Goal: Task Accomplishment & Management: Use online tool/utility

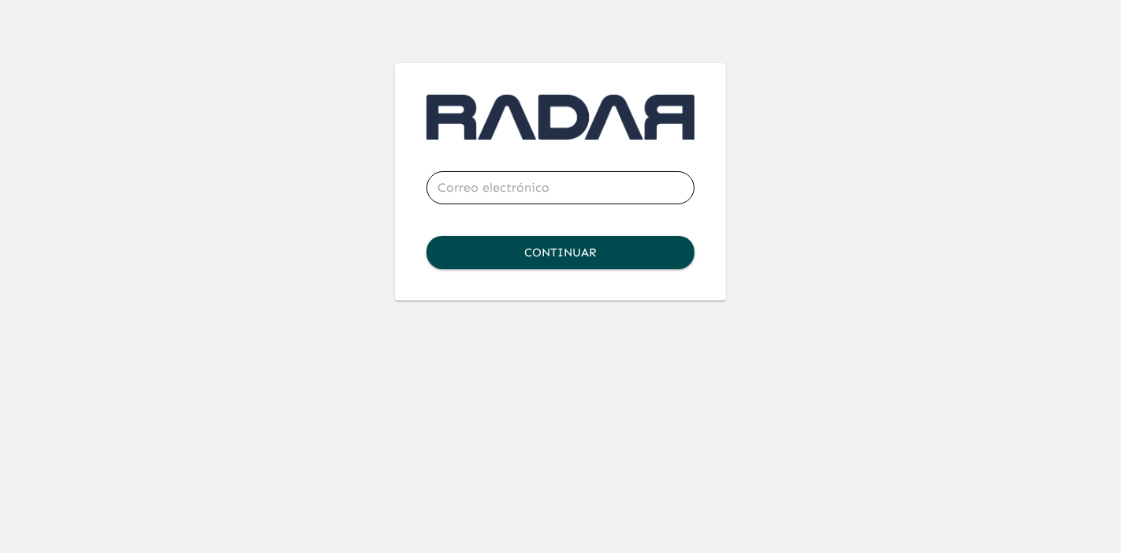
click at [485, 195] on input "email" at bounding box center [560, 188] width 268 height 44
type input "[PERSON_NAME][EMAIL_ADDRESS][PERSON_NAME][DOMAIN_NAME]"
click at [646, 247] on button "Continuar" at bounding box center [560, 252] width 268 height 33
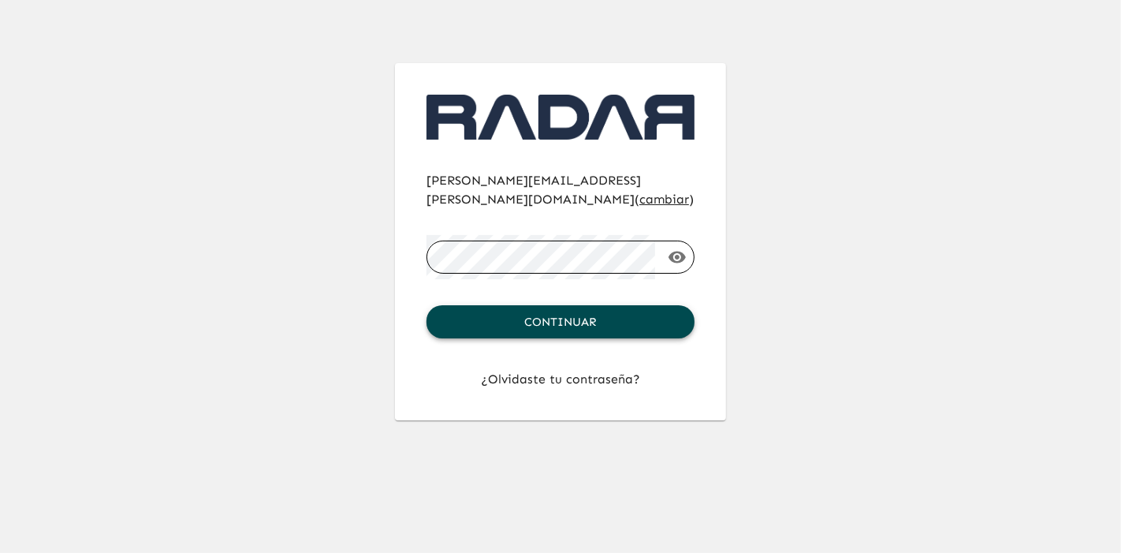
click at [584, 305] on button "Continuar" at bounding box center [560, 321] width 268 height 33
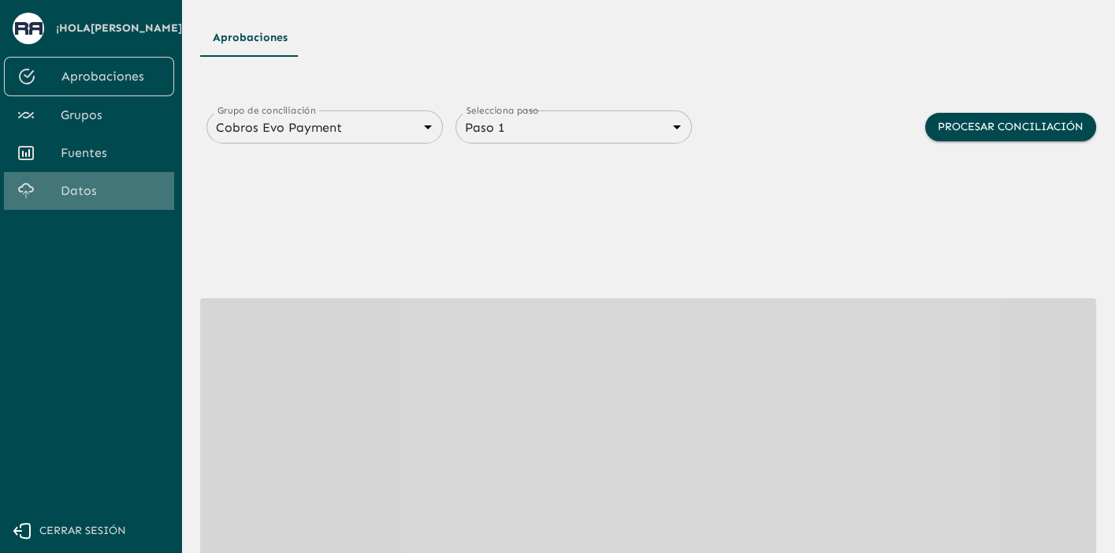
click at [72, 201] on link "Datos" at bounding box center [89, 191] width 170 height 38
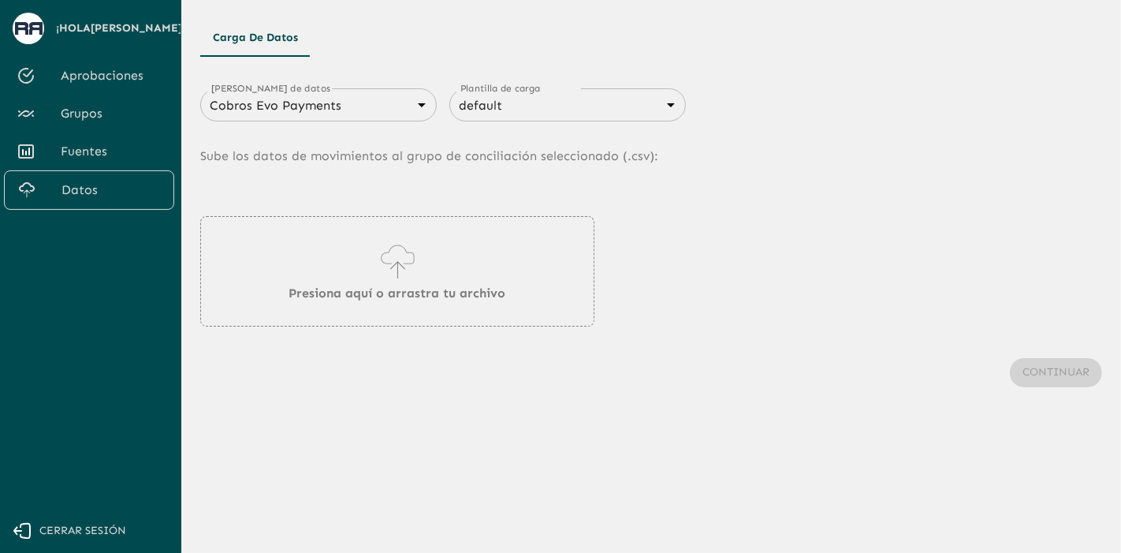
click at [303, 106] on body "Se están procesando los movimientos. Algunas acciones permanecerán deshabilitad…" at bounding box center [560, 276] width 1121 height 553
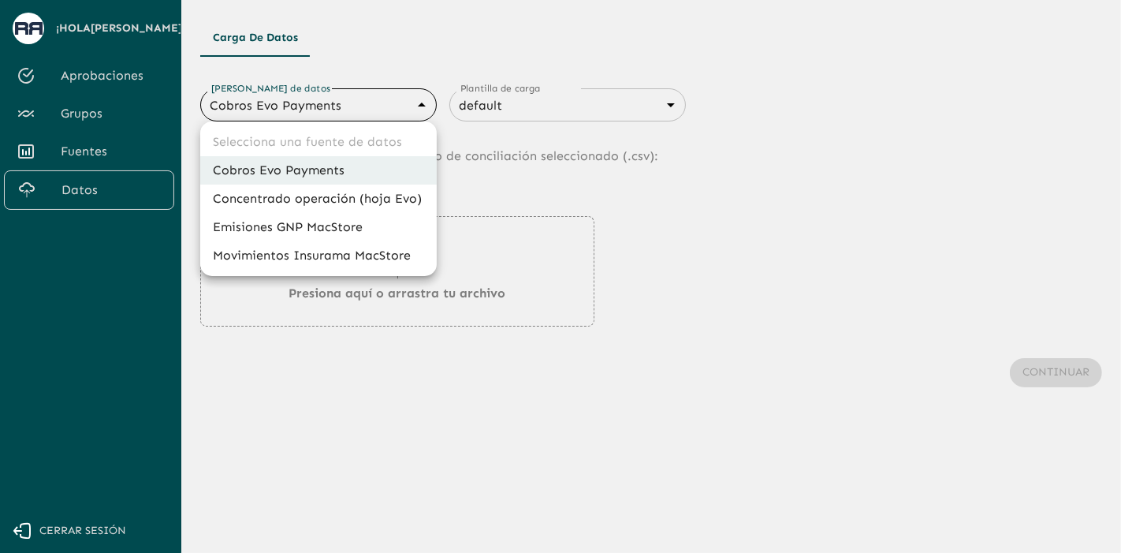
click at [303, 106] on div at bounding box center [560, 276] width 1121 height 553
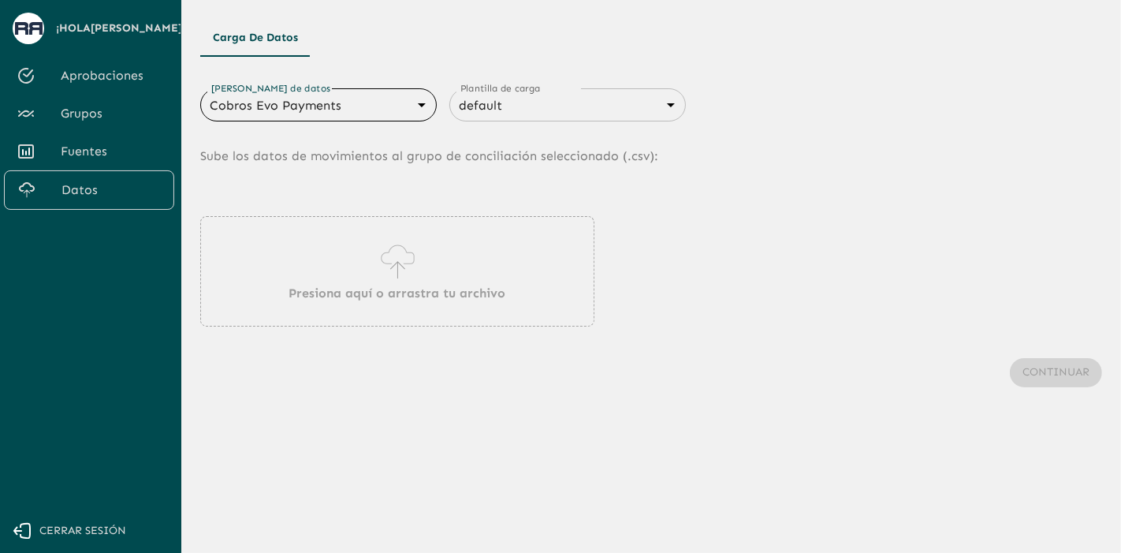
click at [467, 297] on p "Presiona aquí o arrastra tu archivo" at bounding box center [397, 293] width 217 height 19
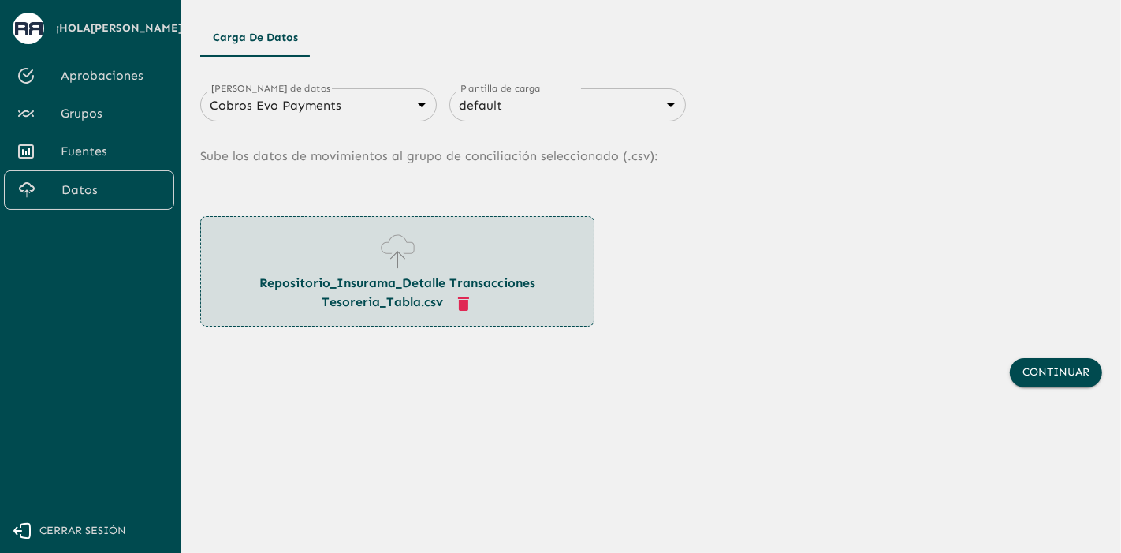
click at [573, 392] on div "Continuar" at bounding box center [651, 372] width 902 height 92
click at [1035, 367] on button "Continuar" at bounding box center [1056, 372] width 92 height 29
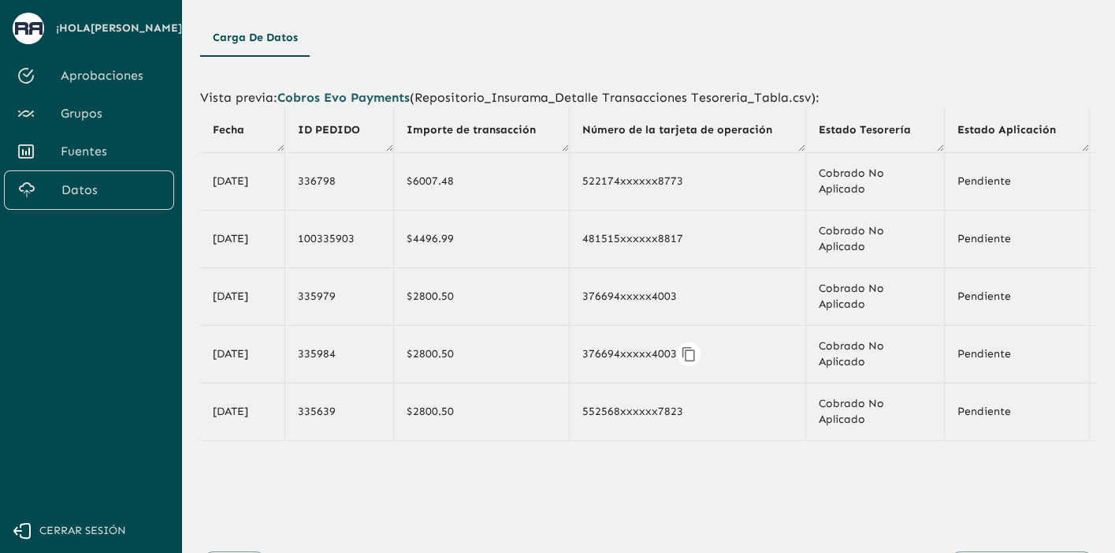
scroll to position [80, 0]
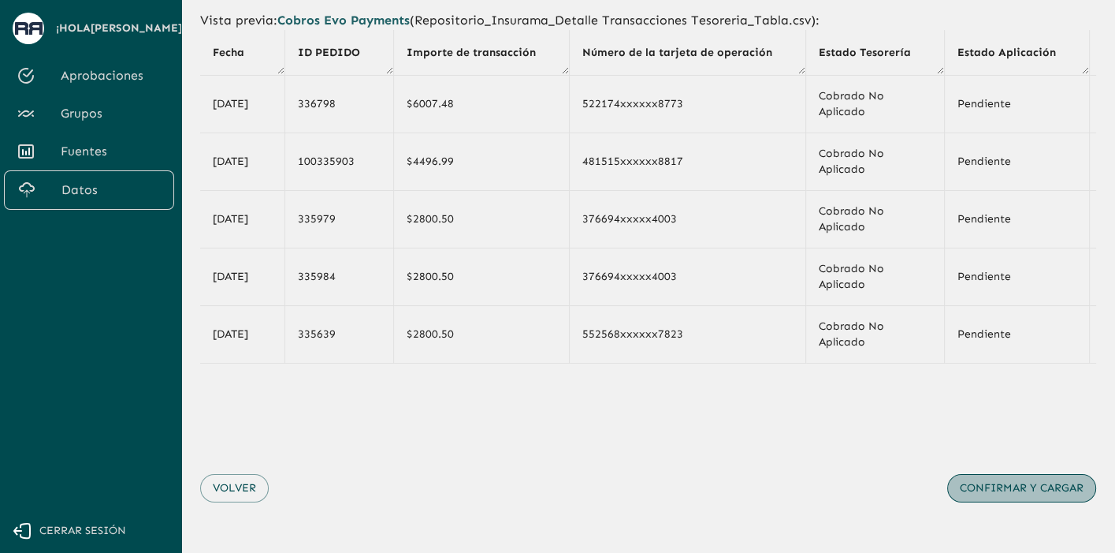
click at [1048, 496] on button "Confirmar y cargar" at bounding box center [1021, 488] width 149 height 29
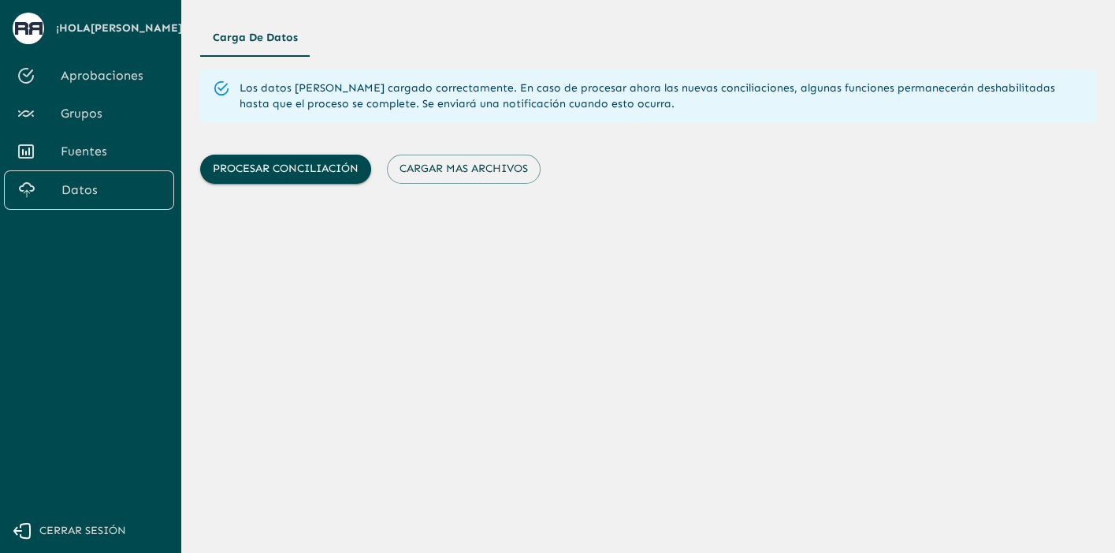
scroll to position [0, 0]
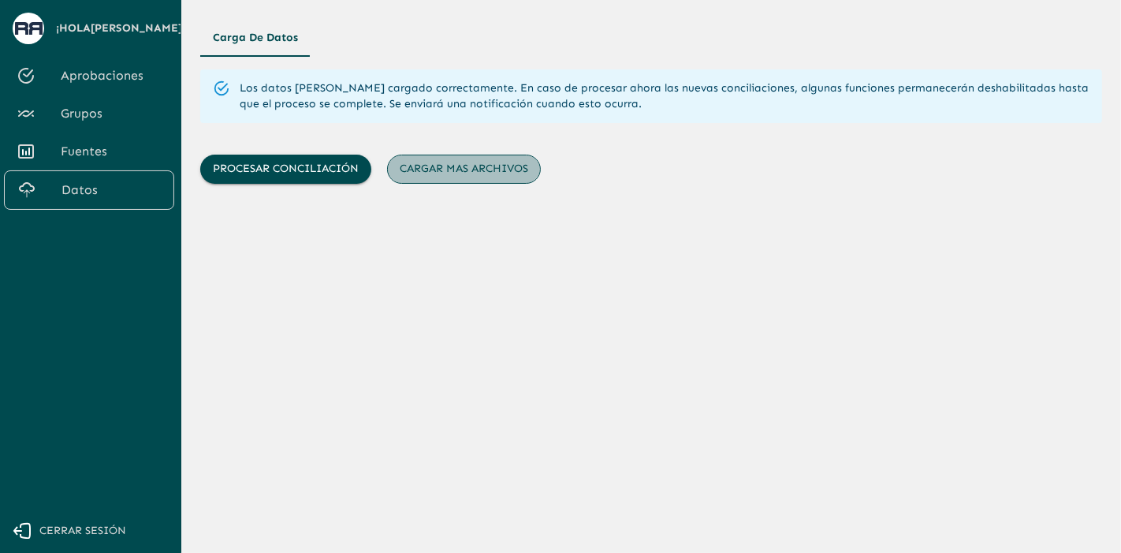
click at [470, 175] on button "Cargar mas archivos" at bounding box center [464, 168] width 154 height 29
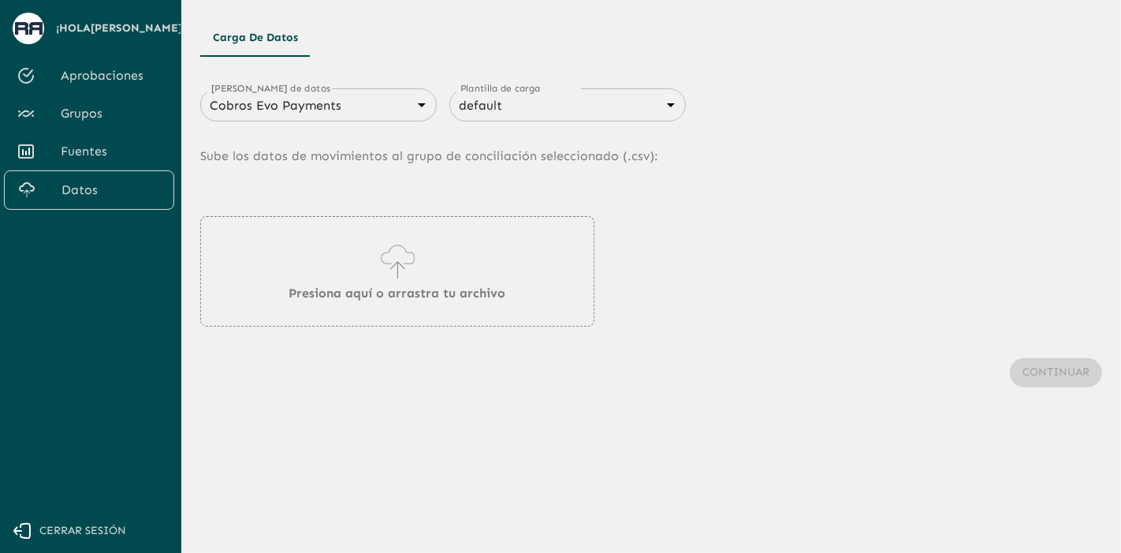
click at [332, 121] on p "Sube los datos de movimientos al grupo de conciliación seleccionado (. csv ):" at bounding box center [651, 155] width 902 height 69
click at [317, 108] on body "Se están procesando los movimientos. Algunas acciones permanecerán deshabilitad…" at bounding box center [560, 276] width 1121 height 553
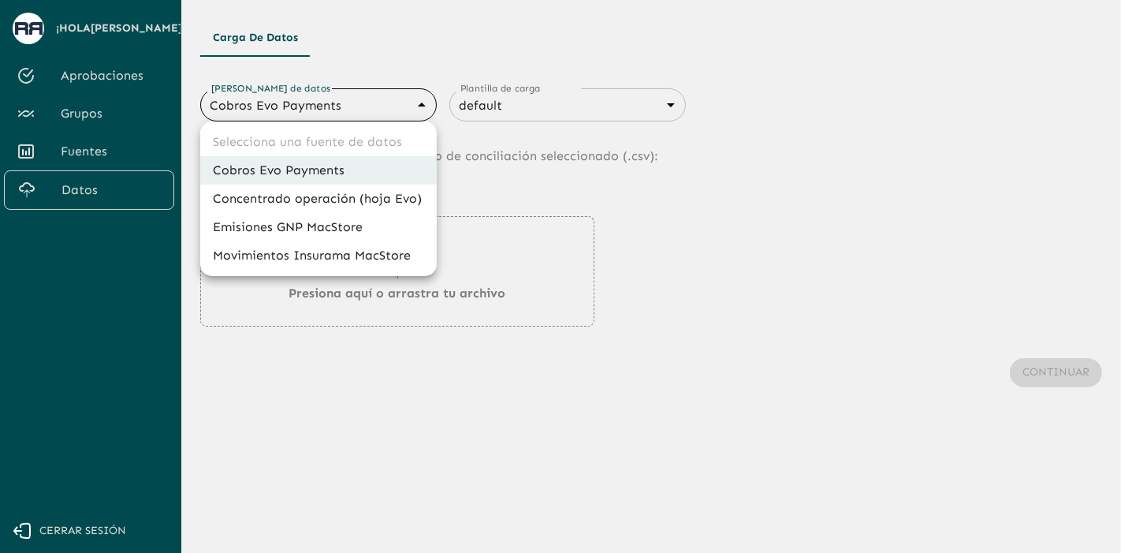
click at [300, 199] on li "Concentrado operación (hoja Evo)" at bounding box center [318, 198] width 236 height 28
type input "66a28f58e6a723c95561de69"
type input "6840c634076cd658d08ce817"
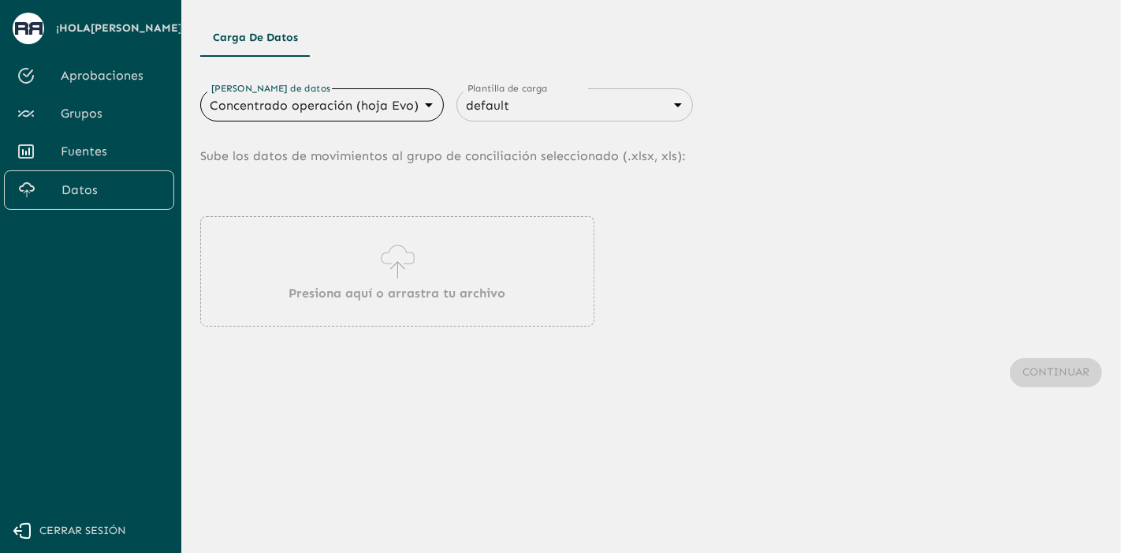
click at [400, 293] on p "Presiona aquí o arrastra tu archivo" at bounding box center [397, 293] width 217 height 19
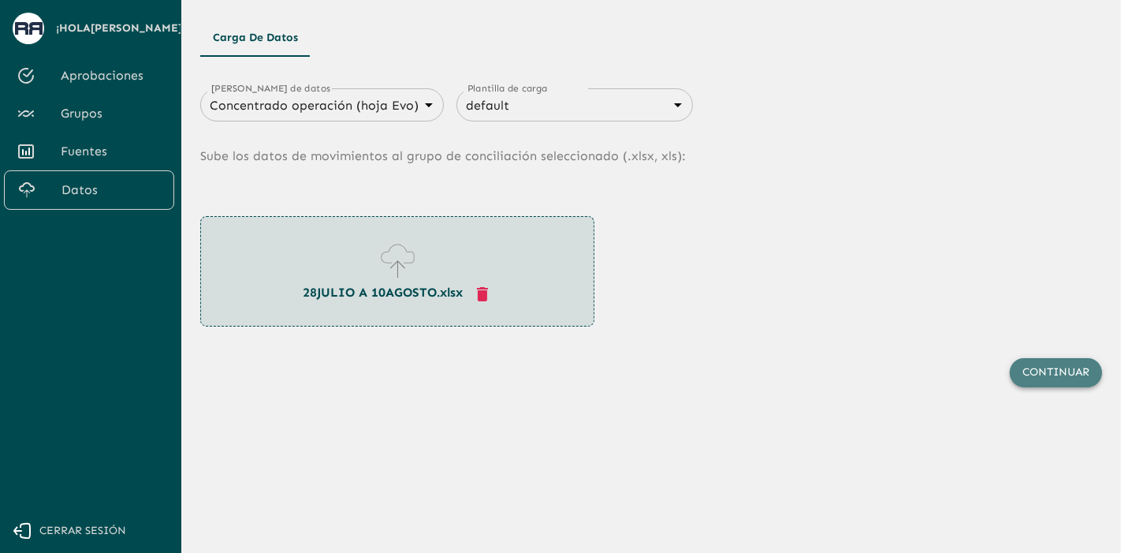
click at [1077, 370] on button "Continuar" at bounding box center [1056, 372] width 92 height 29
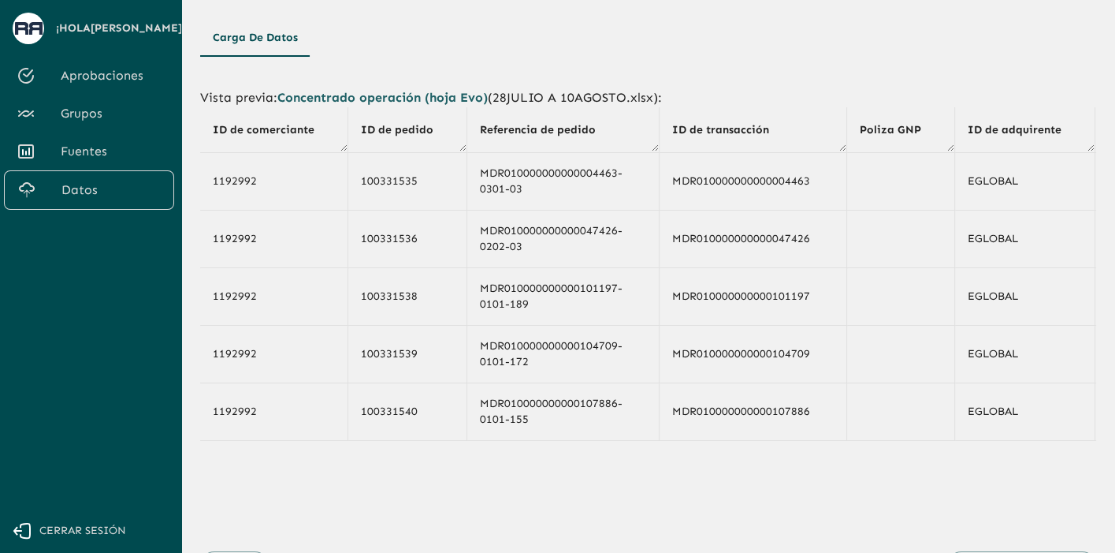
scroll to position [80, 0]
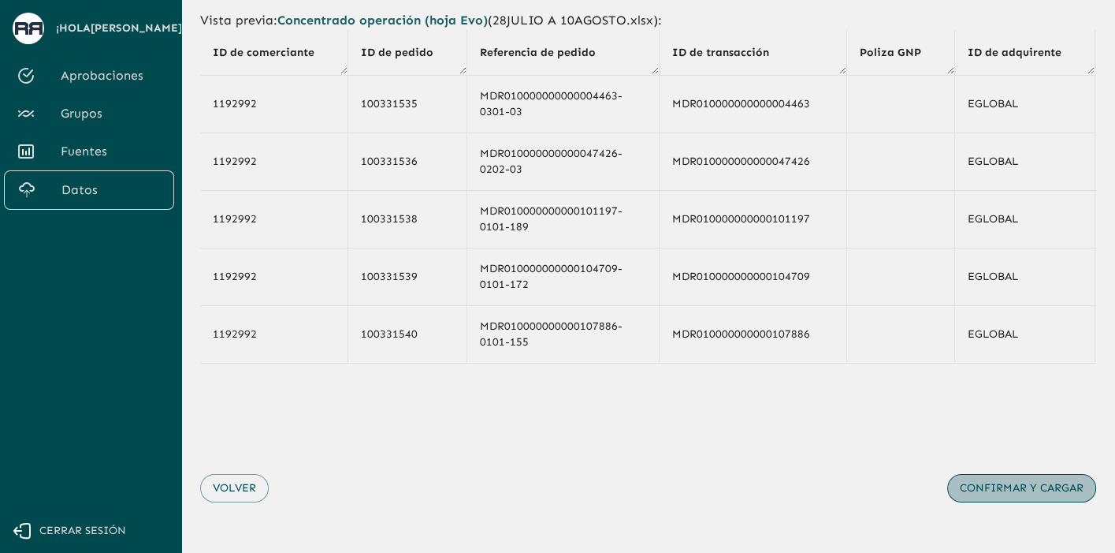
click at [1009, 482] on button "Confirmar y cargar" at bounding box center [1021, 488] width 149 height 29
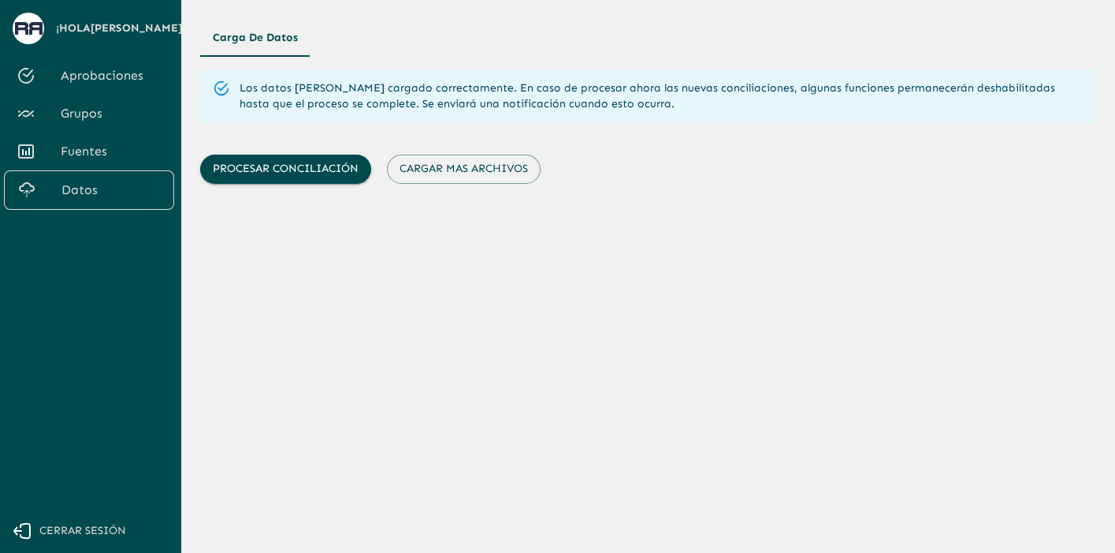
scroll to position [0, 0]
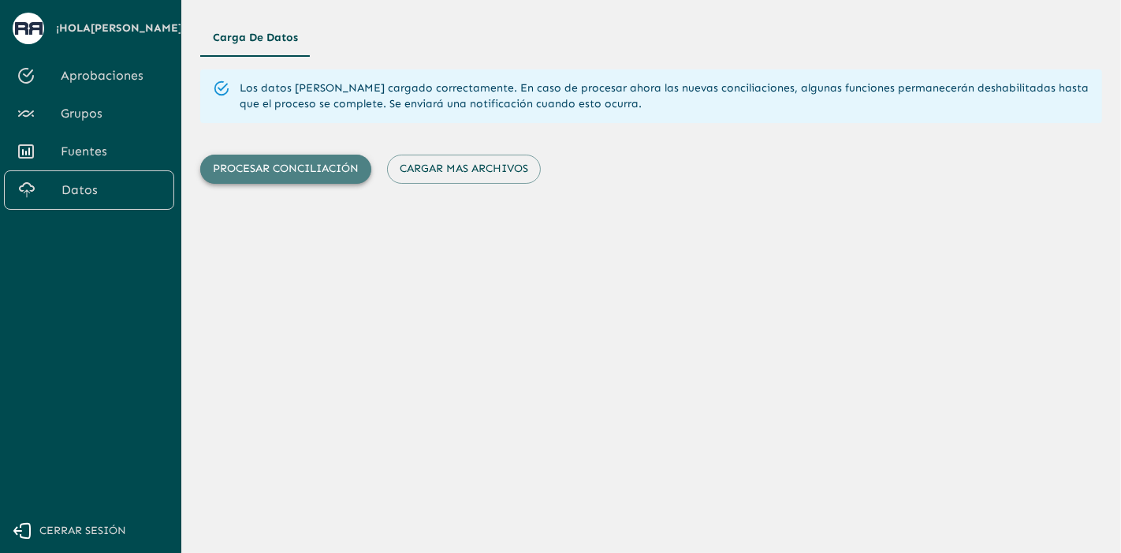
click at [301, 169] on button "Procesar conciliación" at bounding box center [285, 168] width 171 height 29
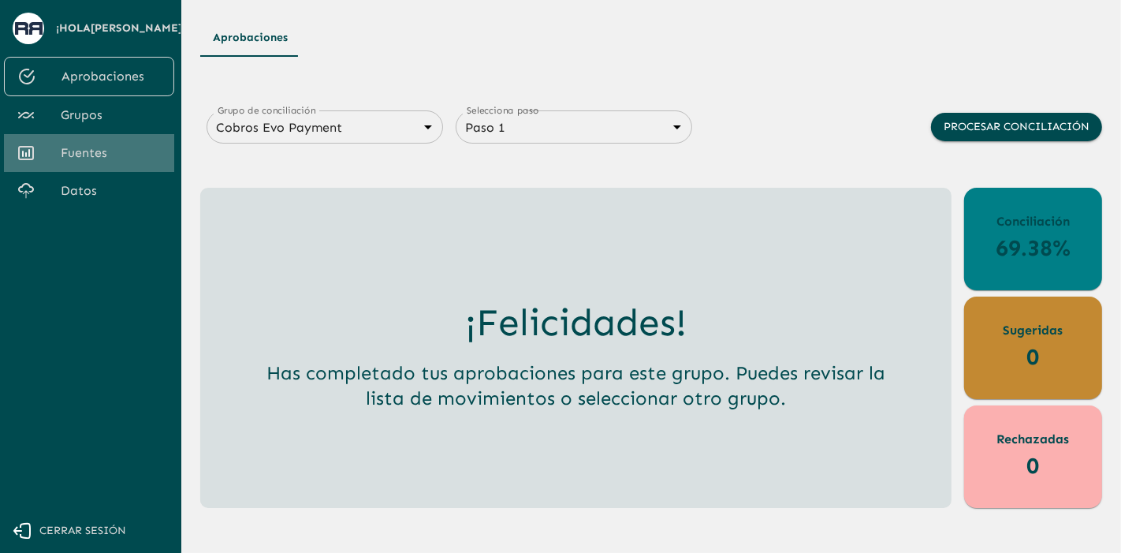
click at [84, 162] on span "Fuentes" at bounding box center [111, 152] width 101 height 19
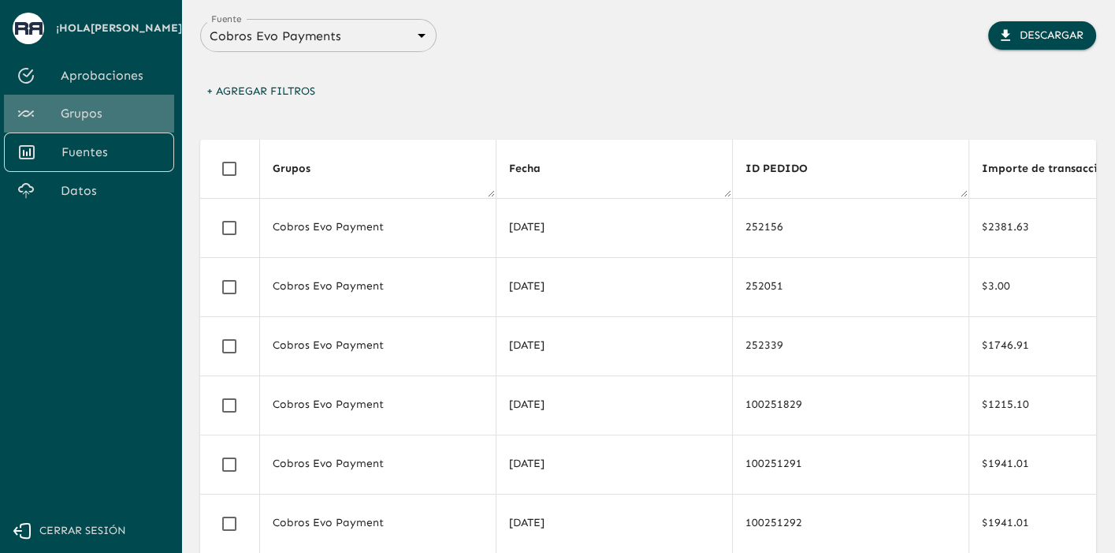
click at [80, 123] on span "Grupos" at bounding box center [111, 113] width 101 height 19
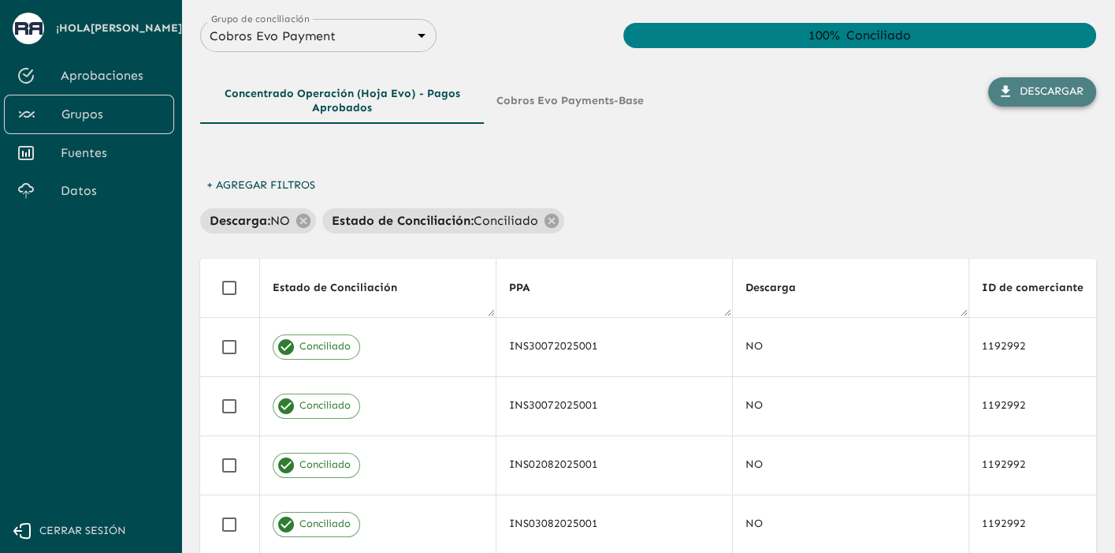
click at [1052, 91] on button "Descargar" at bounding box center [1042, 91] width 108 height 29
